Goal: Information Seeking & Learning: Learn about a topic

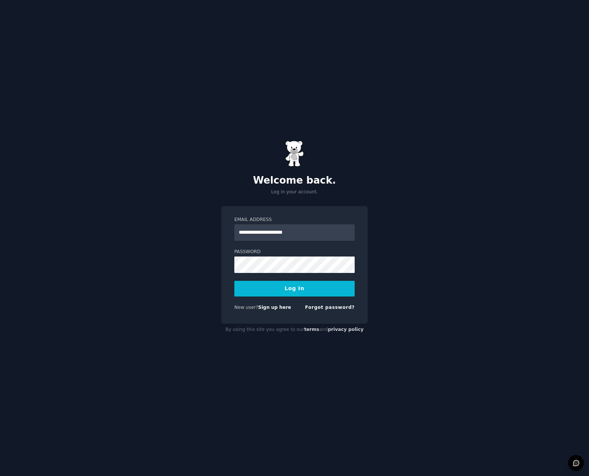
click at [306, 289] on button "Log In" at bounding box center [294, 289] width 120 height 16
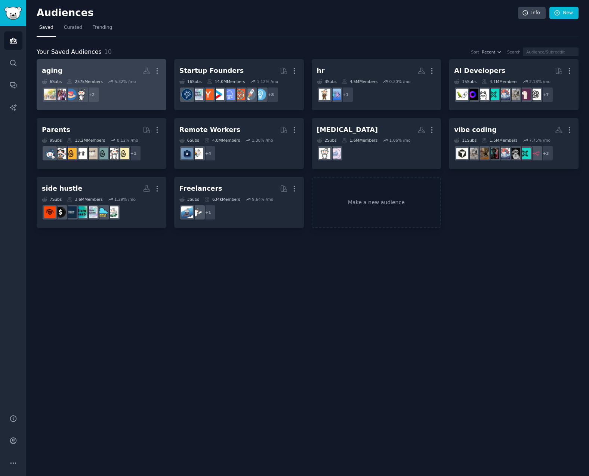
click at [119, 70] on h2 "aging More" at bounding box center [101, 70] width 119 height 13
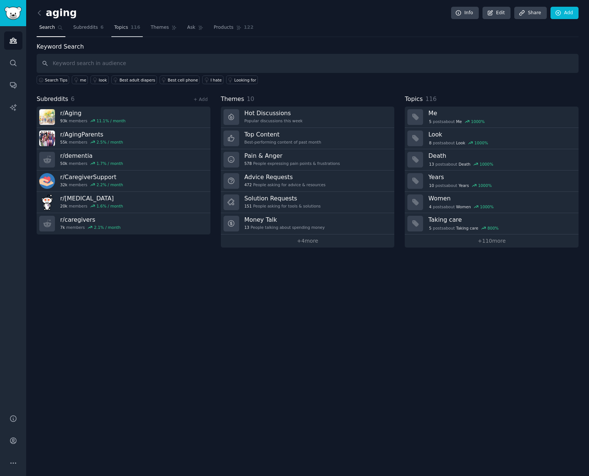
click at [124, 25] on span "Topics" at bounding box center [121, 27] width 14 height 7
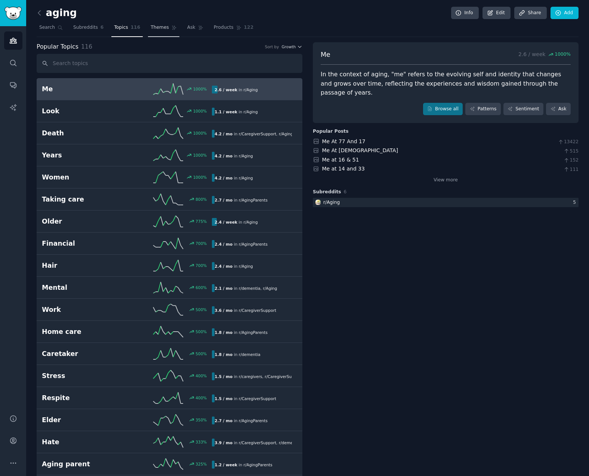
click at [168, 27] on link "Themes" at bounding box center [163, 29] width 31 height 15
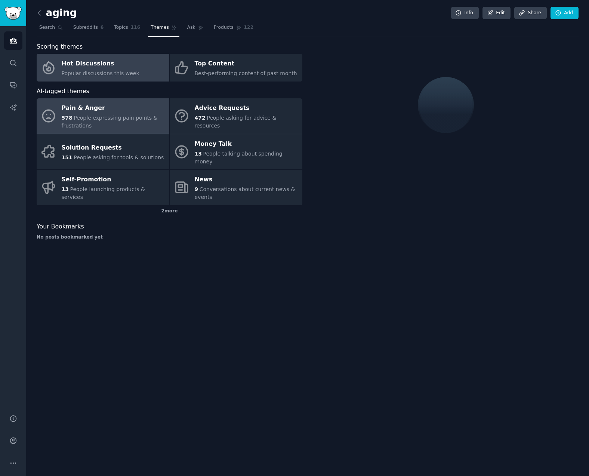
click at [124, 122] on div "578 People expressing pain points & frustrations" at bounding box center [114, 122] width 104 height 16
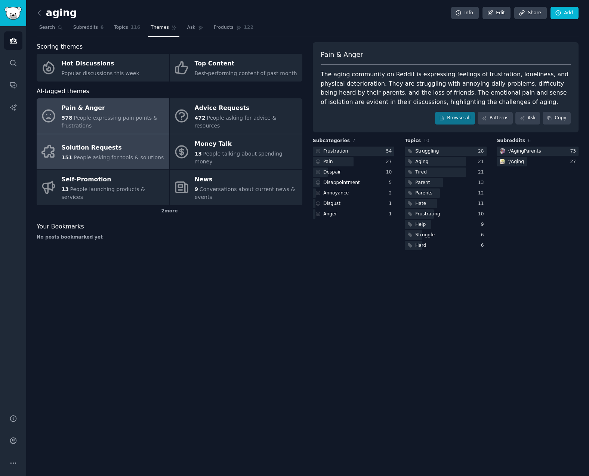
click at [140, 156] on div "151 People asking for tools & solutions" at bounding box center [113, 158] width 102 height 8
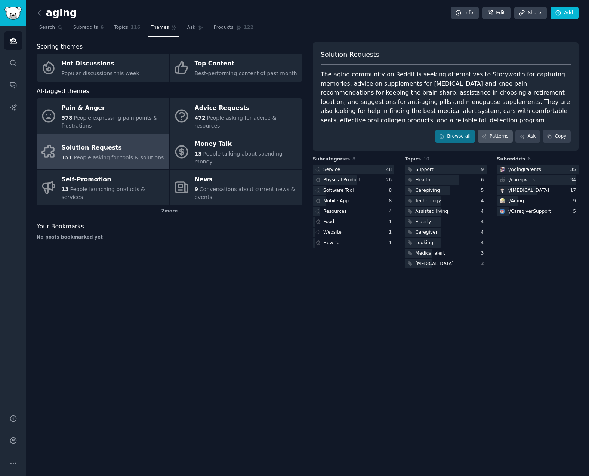
click at [492, 133] on link "Patterns" at bounding box center [495, 136] width 35 height 13
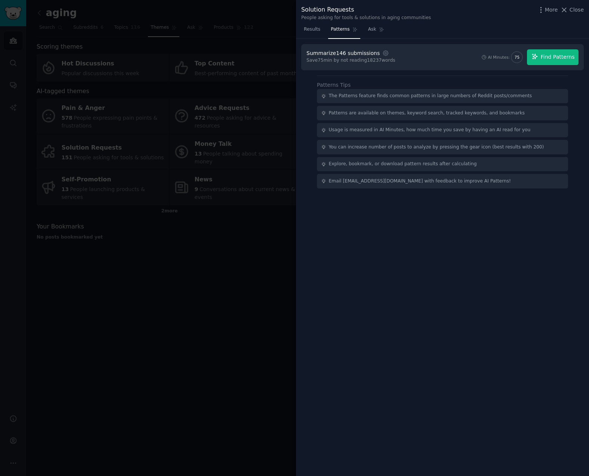
click at [567, 55] on span "Find Patterns" at bounding box center [558, 57] width 34 height 8
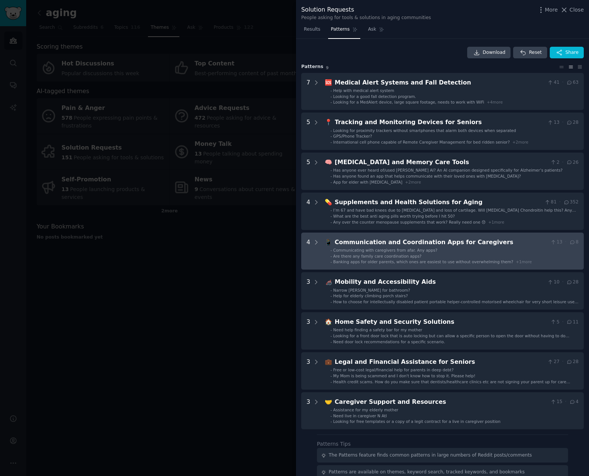
click at [430, 251] on div "Communicating with caregivers from afar. Any apps?" at bounding box center [385, 249] width 104 height 5
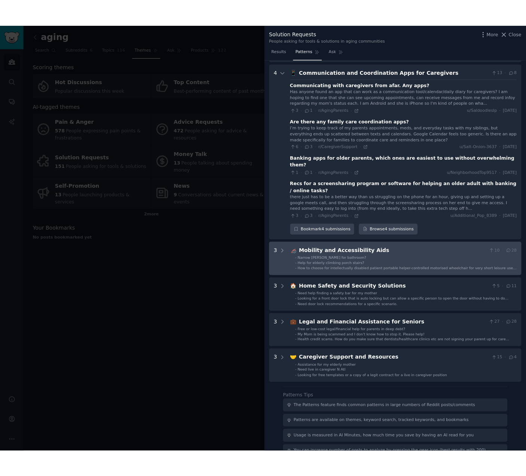
scroll to position [193, 0]
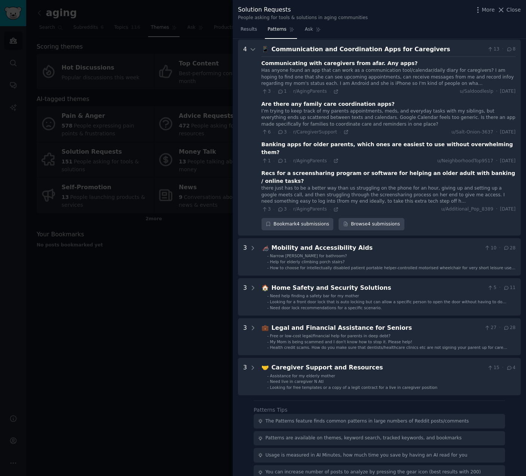
click at [53, 305] on div at bounding box center [263, 238] width 526 height 476
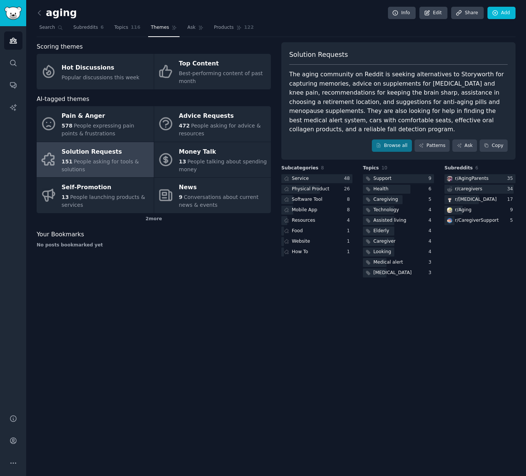
click at [52, 311] on div "aging Info Edit Share Add Search Subreddits 6 Topics 116 Themes Ask Products 12…" at bounding box center [275, 238] width 499 height 476
click at [41, 12] on icon at bounding box center [40, 13] width 8 height 8
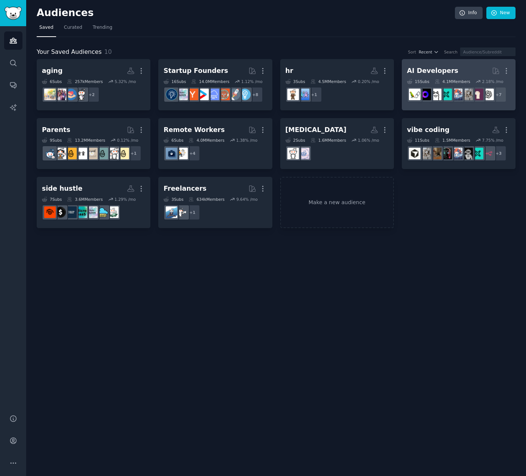
click at [469, 68] on h2 "AI Developers More" at bounding box center [458, 70] width 103 height 13
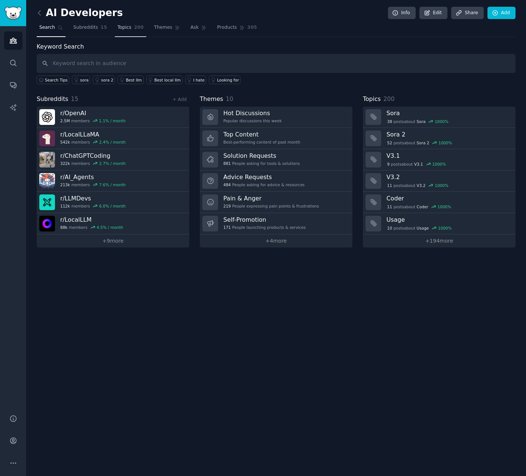
click at [129, 27] on span "Topics" at bounding box center [124, 27] width 14 height 7
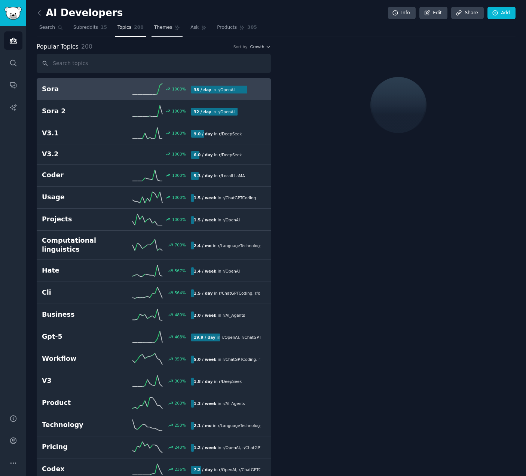
click at [154, 27] on span "Themes" at bounding box center [163, 27] width 18 height 7
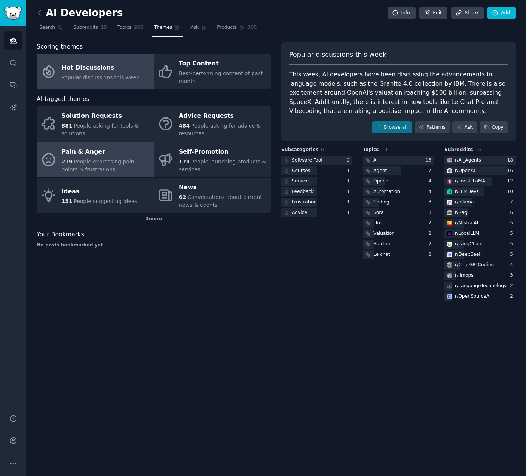
click at [104, 165] on div "219 People expressing pain points & frustrations" at bounding box center [106, 166] width 88 height 16
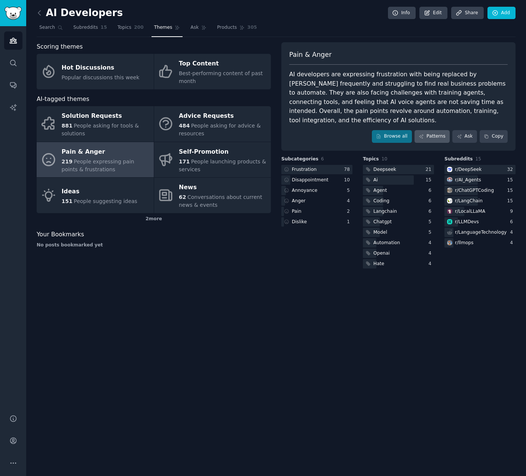
click at [430, 130] on link "Patterns" at bounding box center [431, 136] width 35 height 13
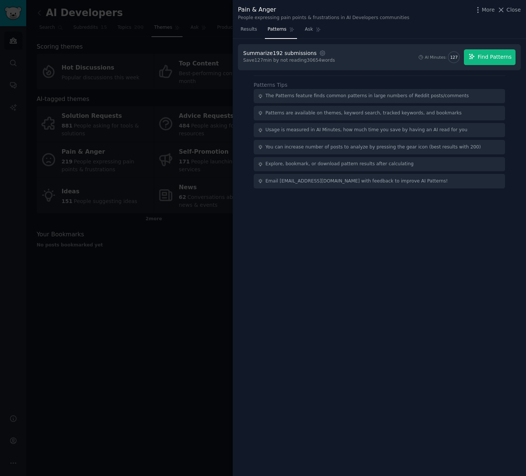
click at [507, 60] on span "Find Patterns" at bounding box center [494, 57] width 34 height 8
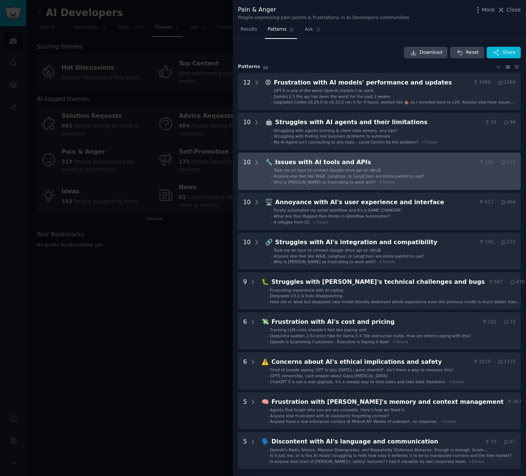
scroll to position [116, 0]
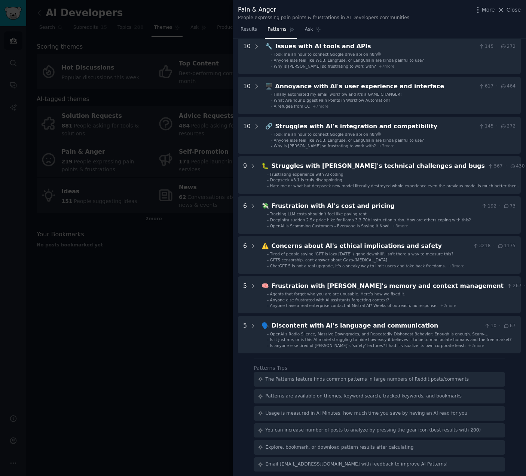
click at [130, 130] on div at bounding box center [263, 238] width 526 height 476
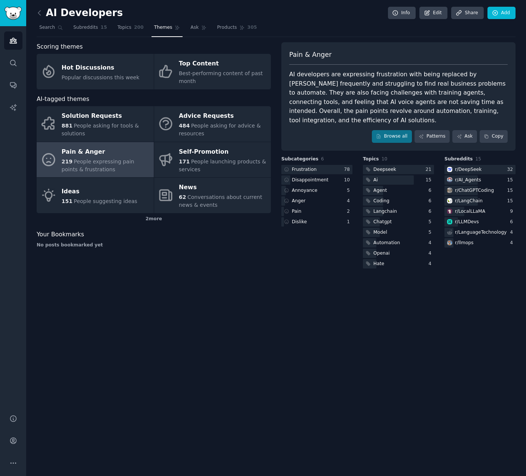
click at [301, 326] on div "AI Developers Info Edit Share Add Search Subreddits 15 Topics 200 Themes Ask Pr…" at bounding box center [275, 238] width 499 height 476
click at [470, 277] on div "AI Developers Info Edit Share Add Search Subreddits 15 Topics 200 Themes Ask Pr…" at bounding box center [275, 238] width 499 height 476
